Goal: Entertainment & Leisure: Consume media (video, audio)

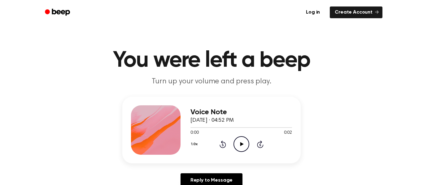
click at [238, 144] on icon "Play Audio" at bounding box center [241, 144] width 16 height 16
click at [242, 140] on icon "Play Audio" at bounding box center [241, 144] width 16 height 16
click at [241, 141] on icon "Play Audio" at bounding box center [241, 144] width 16 height 16
click at [239, 141] on icon "Play Audio" at bounding box center [241, 144] width 16 height 16
